Goal: Transaction & Acquisition: Purchase product/service

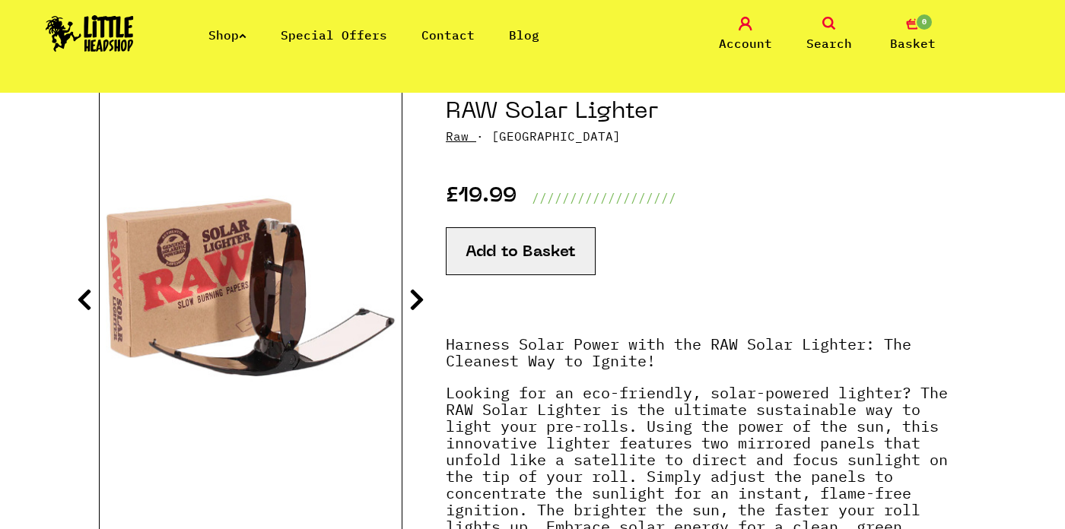
scroll to position [179, 0]
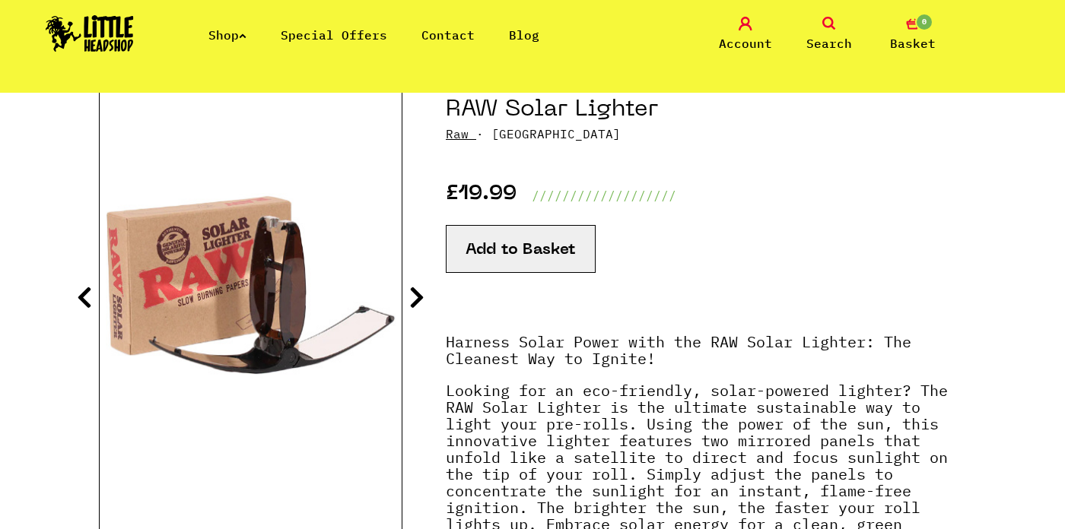
click at [513, 242] on button "Add to Basket" at bounding box center [521, 249] width 150 height 48
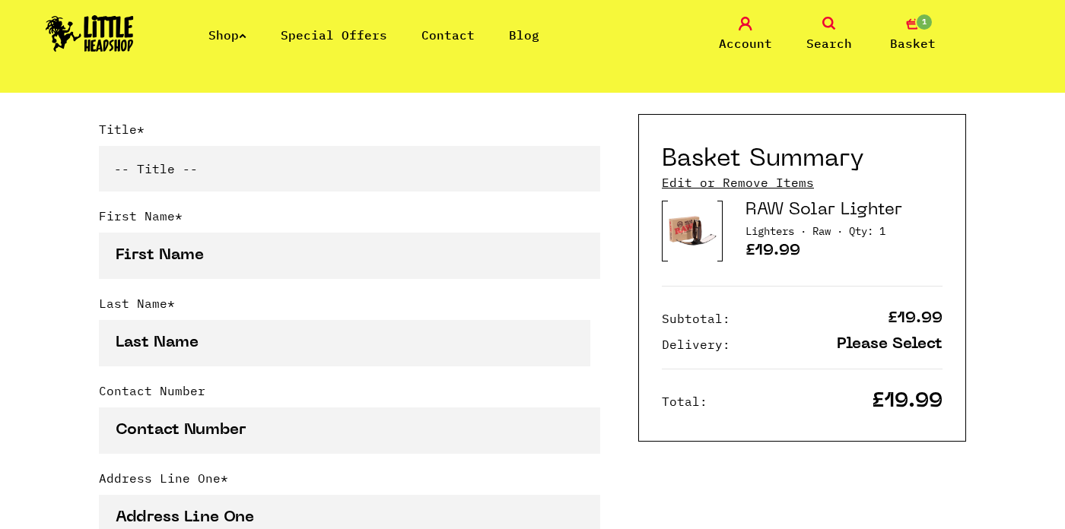
scroll to position [398, 0]
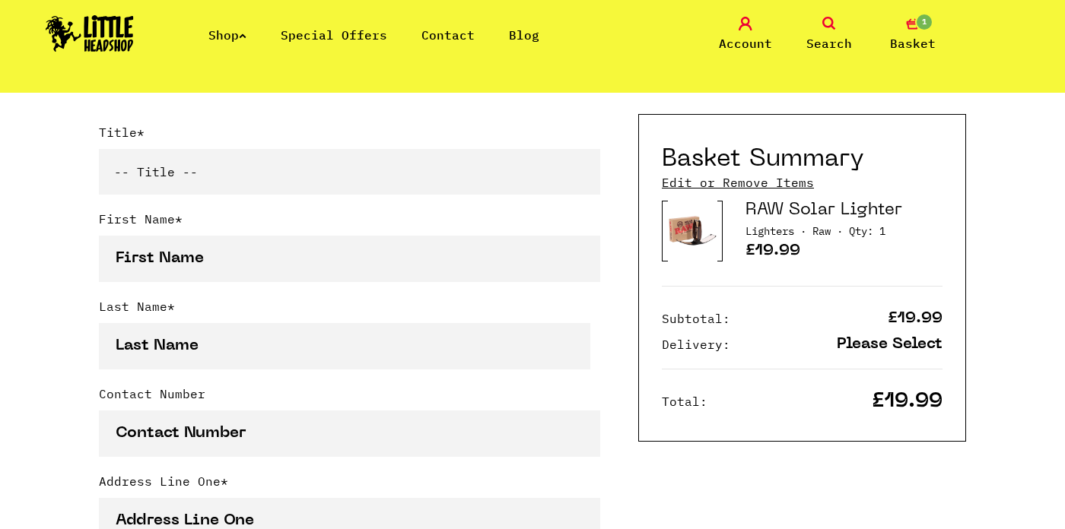
click at [425, 171] on select "-- Title -- Mr Mrs Ms Miss Dr Prof" at bounding box center [349, 172] width 501 height 46
select select "mr"
click at [99, 149] on select "-- Title -- Mr Mrs Ms Miss Dr Prof" at bounding box center [349, 172] width 501 height 46
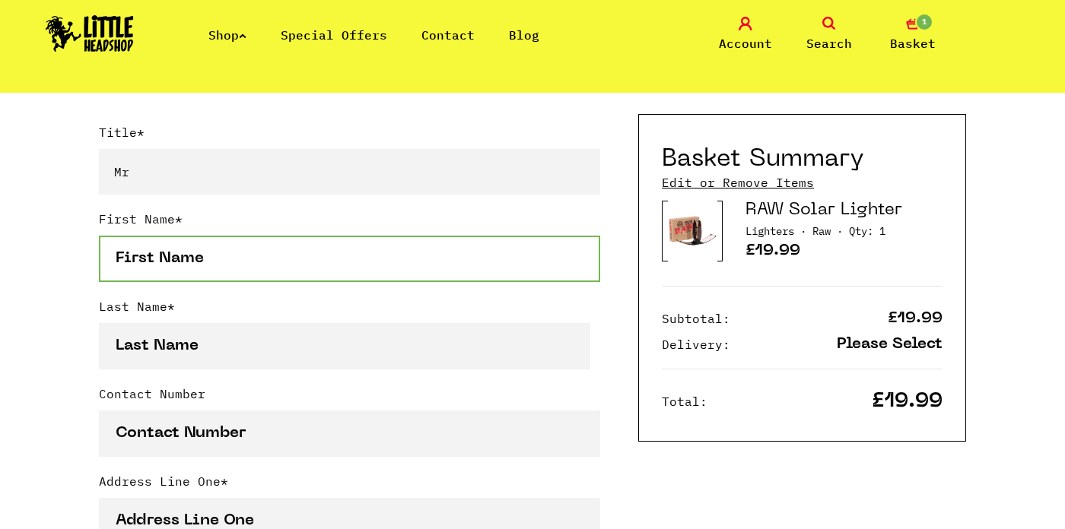
click at [383, 256] on input "First Name *" at bounding box center [349, 259] width 501 height 46
type input "[PERSON_NAME]"
type input "07847266683"
type input "[STREET_ADDRESS]"
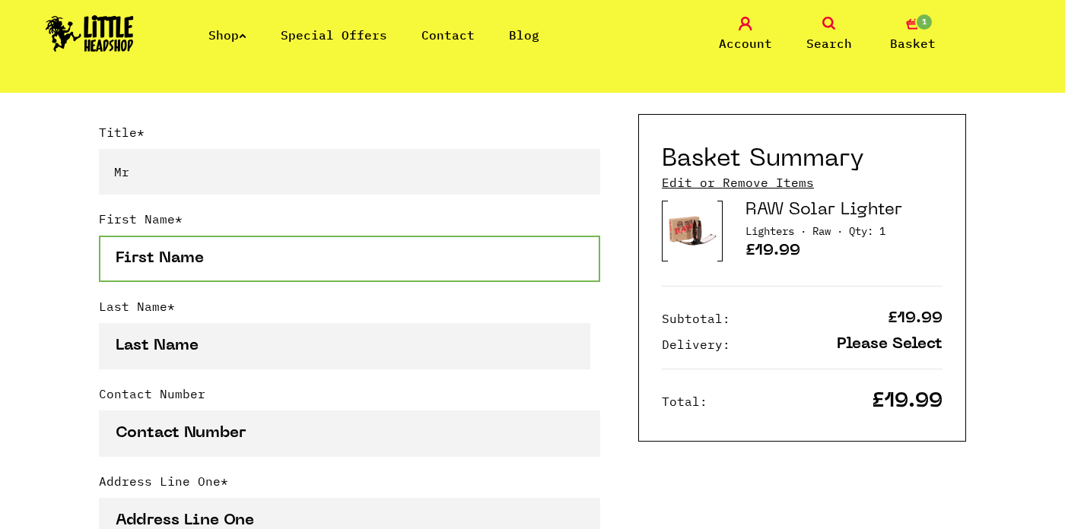
type input "Rodley"
type input "[GEOGRAPHIC_DATA]"
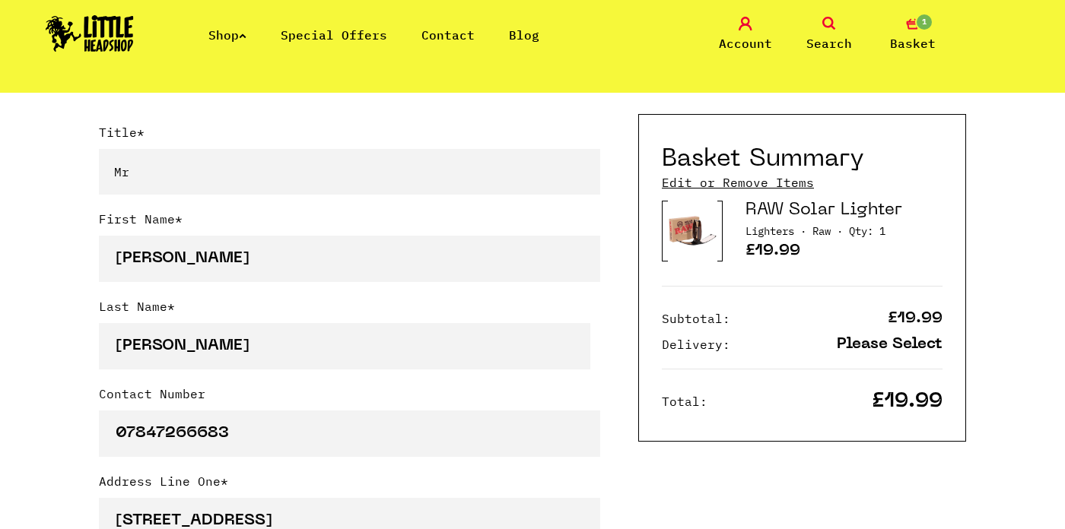
select select "826"
type input "LS13 1NL"
type input "Adamcrockett@hotmail.co.uk"
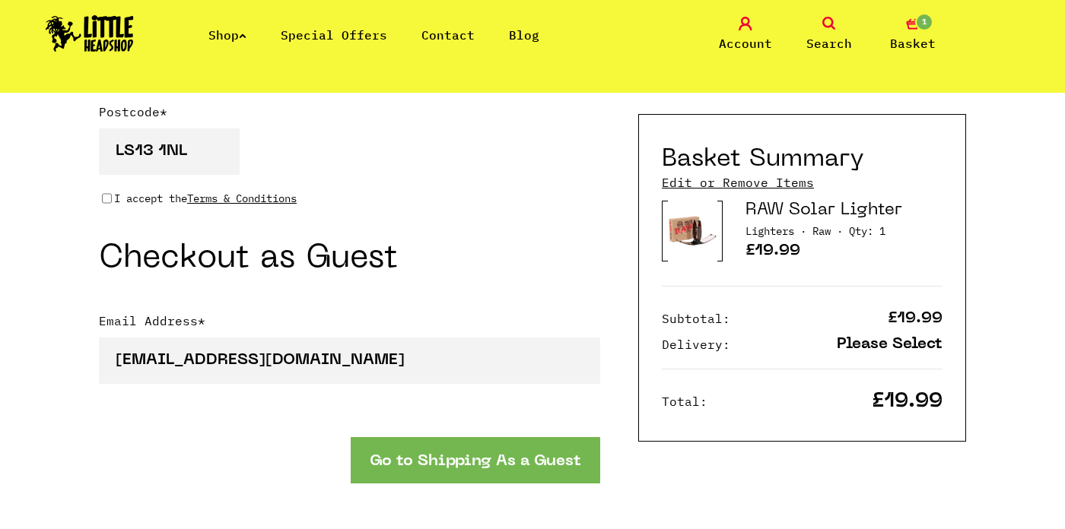
scroll to position [1297, 0]
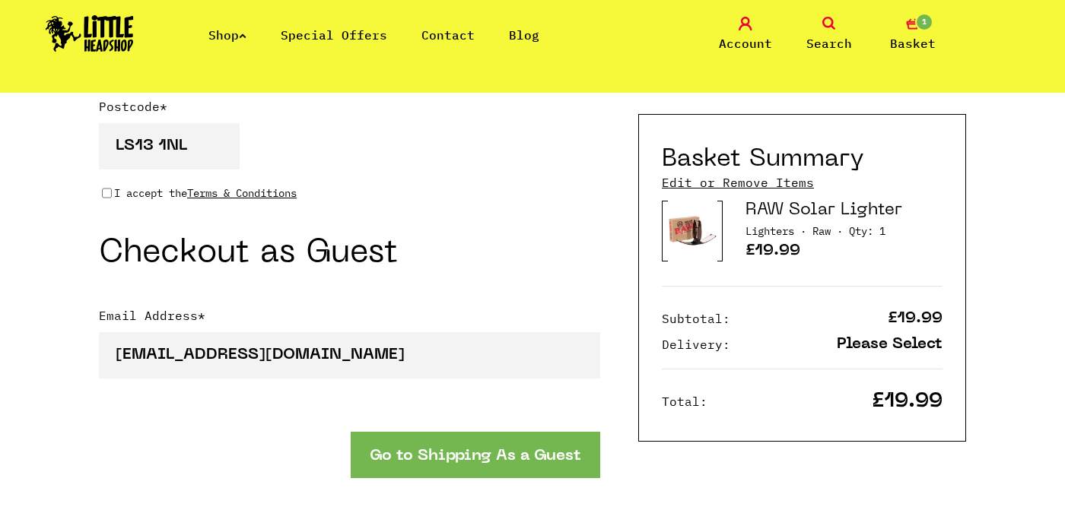
click at [102, 191] on input "I accept the Terms & Conditions" at bounding box center [107, 193] width 10 height 12
checkbox input "true"
click at [452, 455] on button "Go to Shipping As a Guest" at bounding box center [475, 455] width 249 height 46
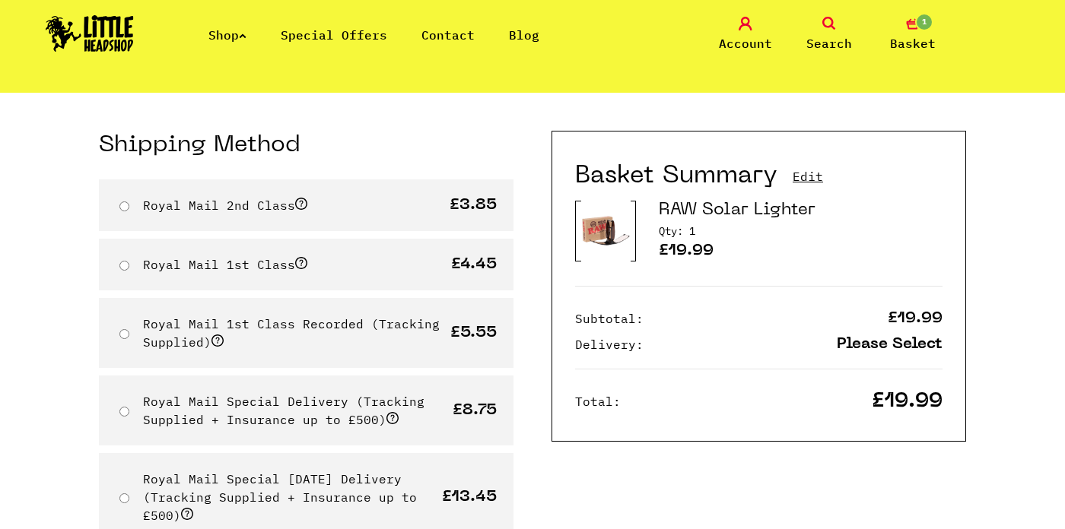
scroll to position [106, 0]
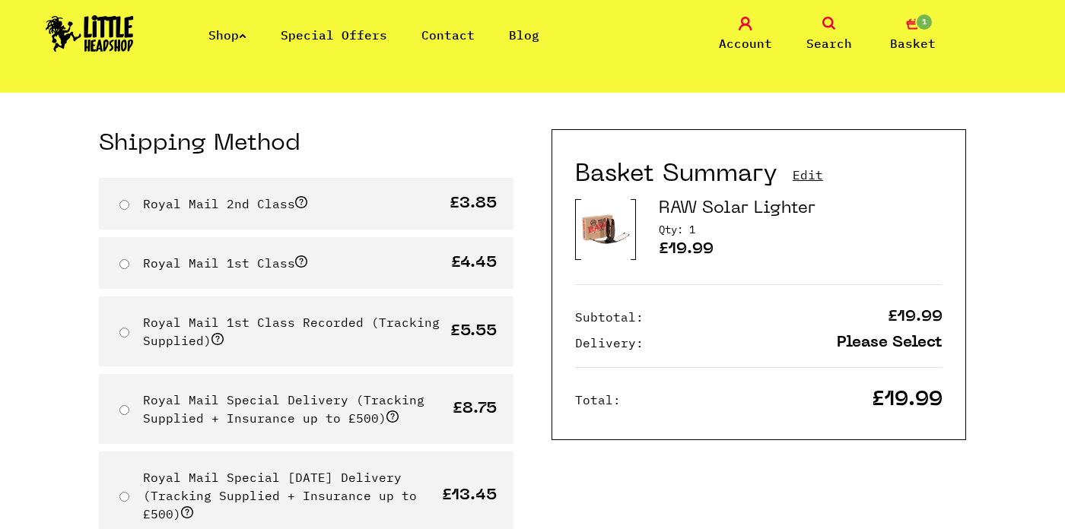
click at [176, 208] on label "Royal Mail 2nd Class" at bounding box center [225, 203] width 164 height 15
click at [129, 208] on input "Royal Mail 2nd Class" at bounding box center [124, 205] width 10 height 10
radio input "true"
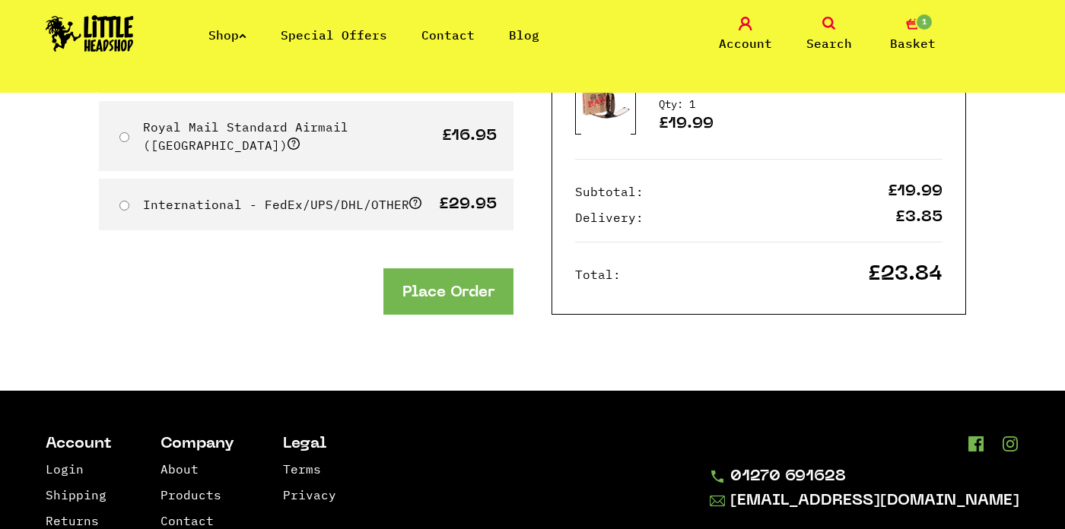
scroll to position [571, 0]
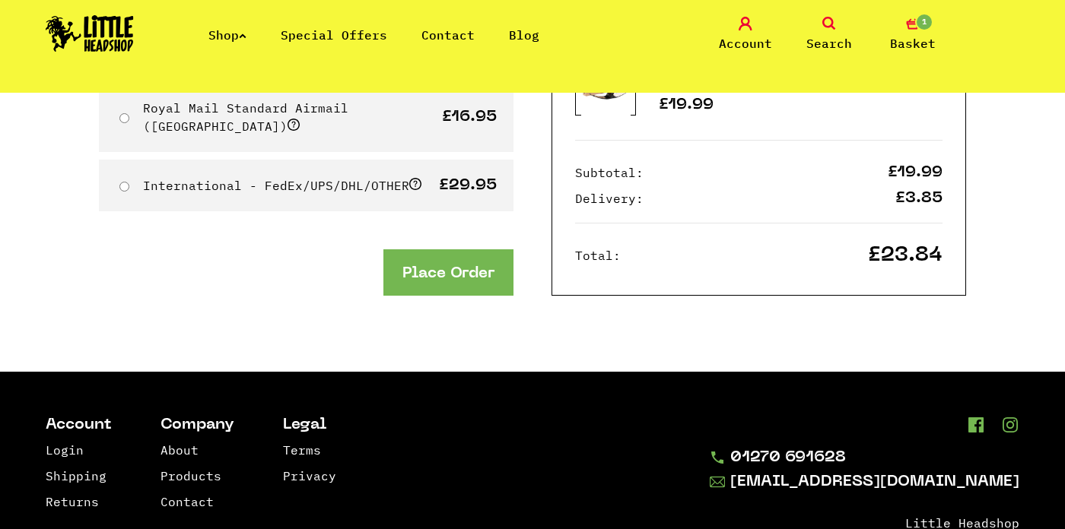
click at [414, 260] on button "Place Order" at bounding box center [448, 272] width 130 height 46
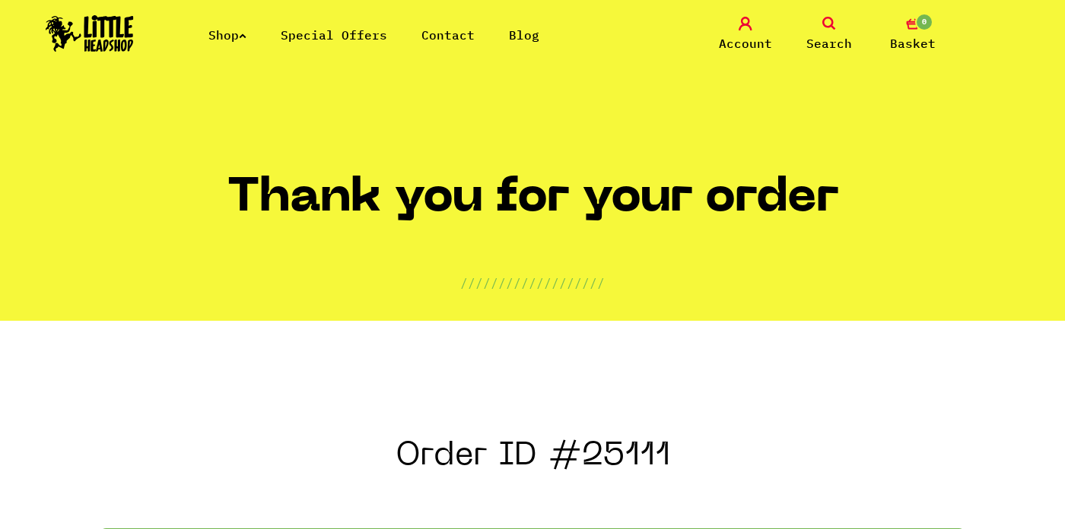
click at [111, 26] on img at bounding box center [90, 33] width 88 height 37
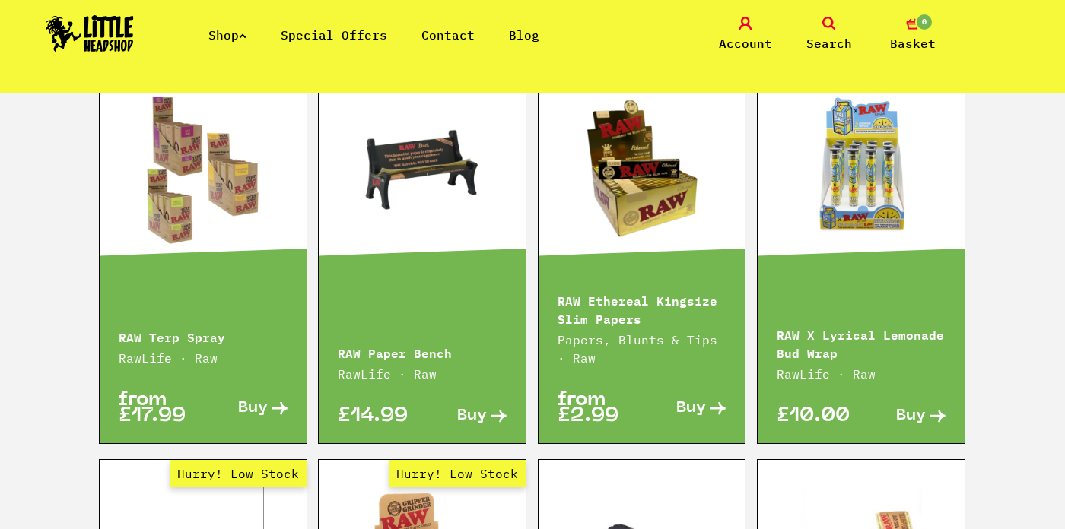
scroll to position [2147, 0]
